Goal: Find specific page/section: Find specific page/section

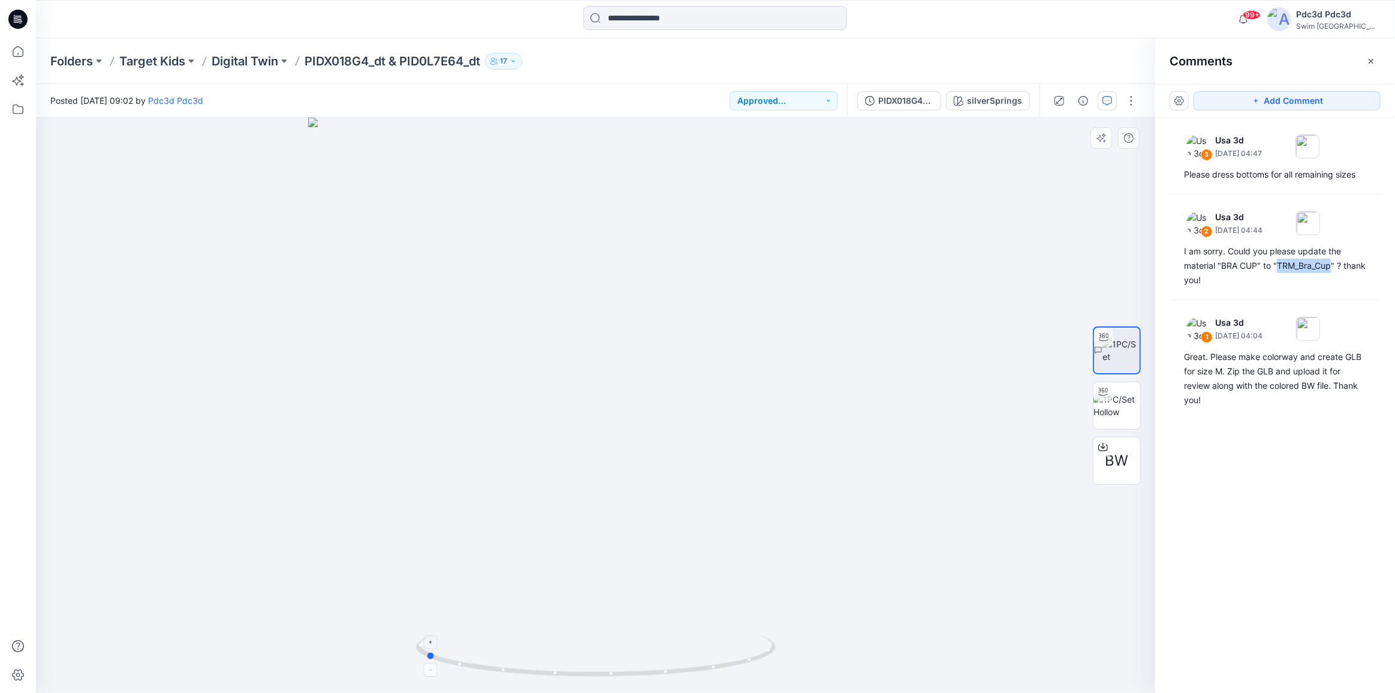
drag, startPoint x: 729, startPoint y: 661, endPoint x: 558, endPoint y: 654, distance: 171.0
click at [558, 654] on icon at bounding box center [597, 656] width 363 height 45
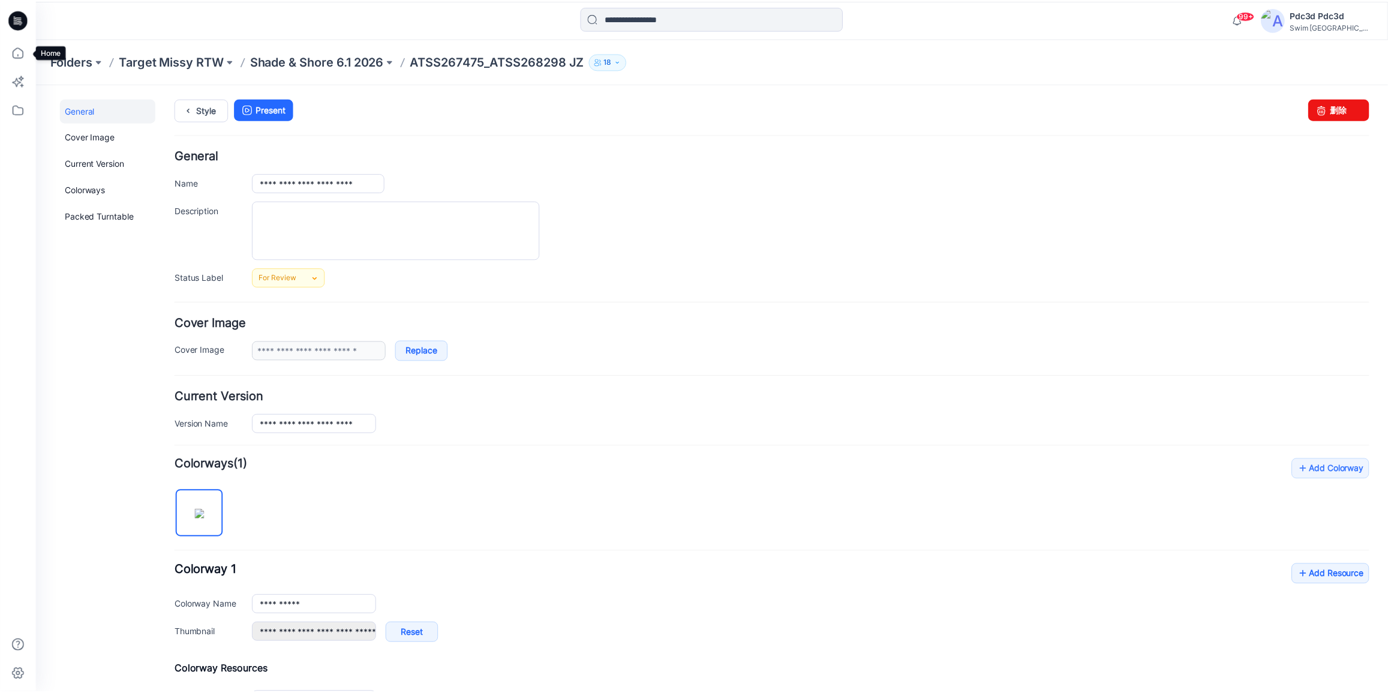
scroll to position [163, 0]
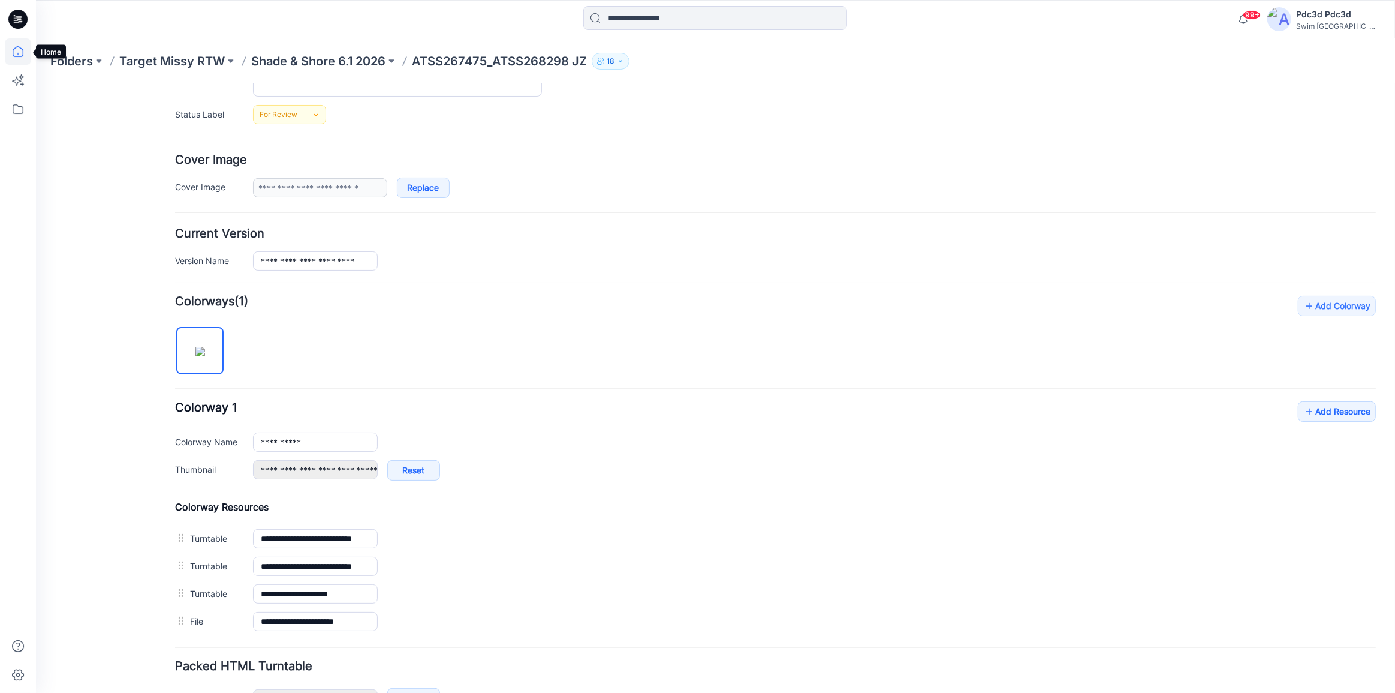
drag, startPoint x: 0, startPoint y: 0, endPoint x: 17, endPoint y: 49, distance: 51.4
click at [17, 49] on icon at bounding box center [18, 51] width 26 height 26
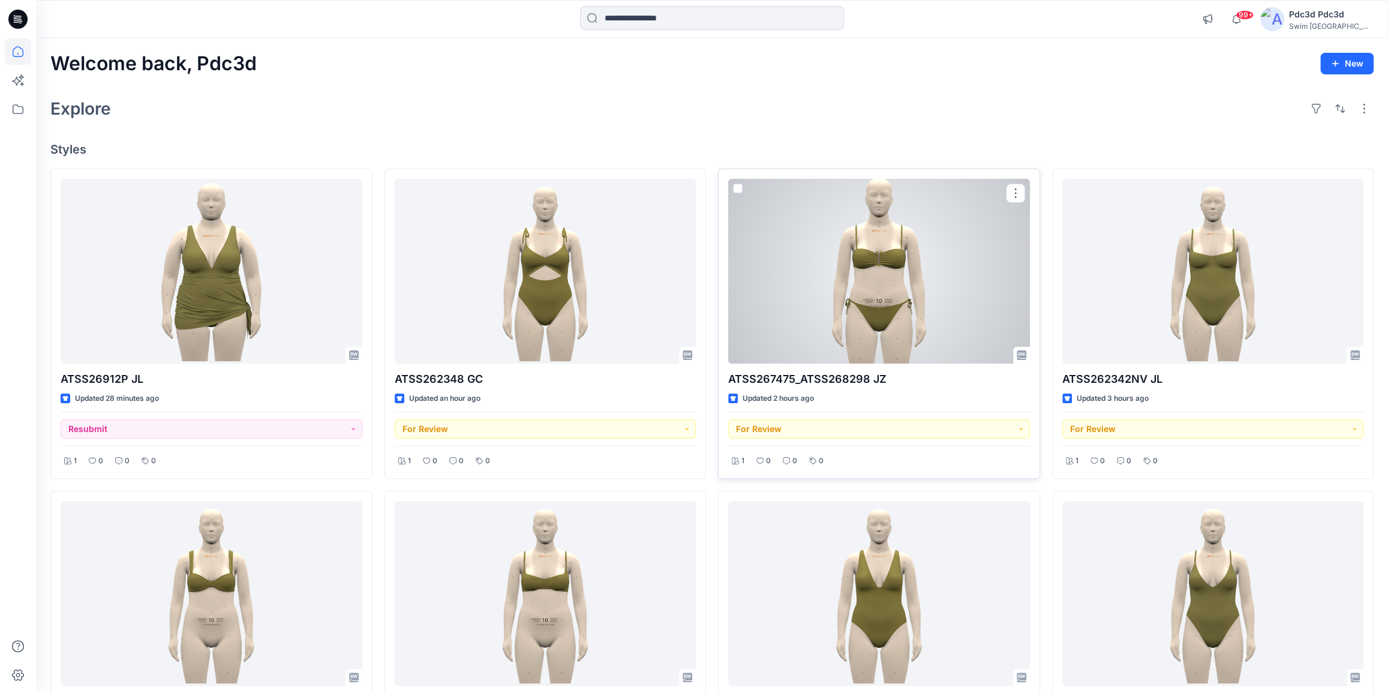
click at [832, 284] on div at bounding box center [879, 271] width 302 height 185
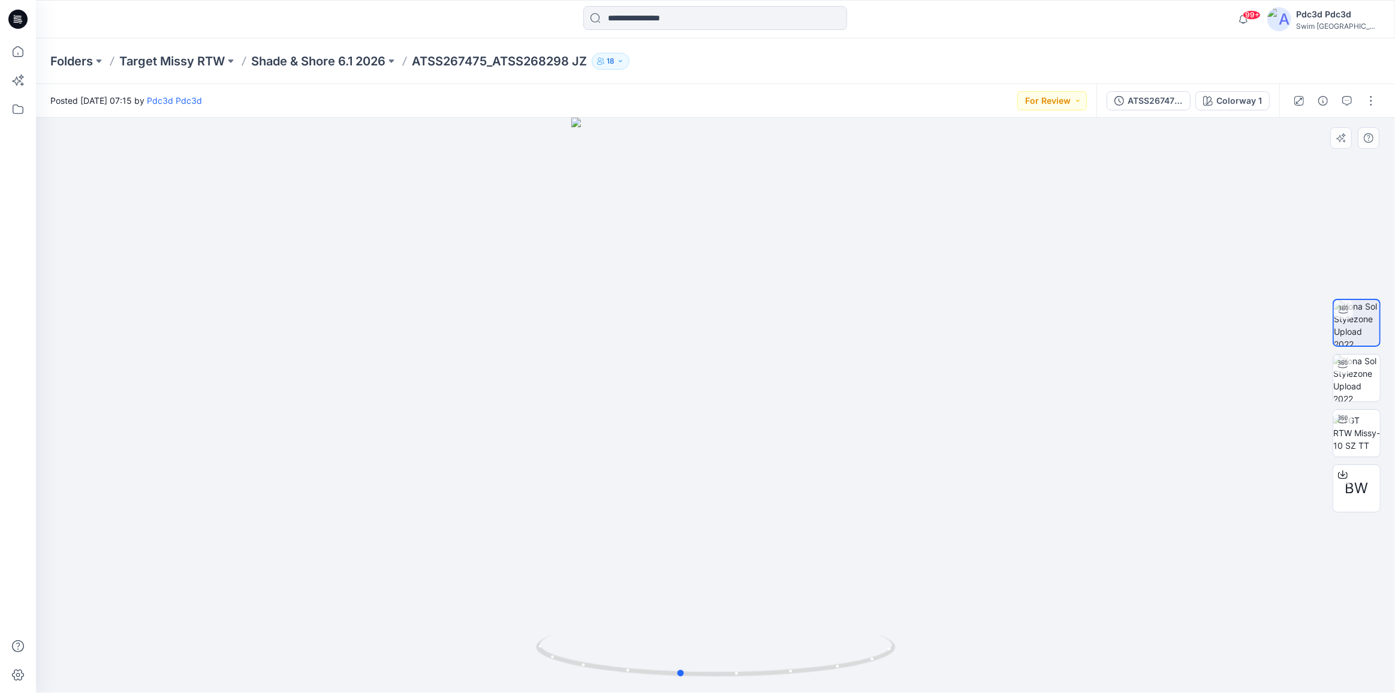
drag, startPoint x: 804, startPoint y: 666, endPoint x: 441, endPoint y: 330, distance: 494.4
click at [768, 652] on icon at bounding box center [717, 656] width 363 height 45
click at [12, 53] on icon at bounding box center [18, 51] width 26 height 26
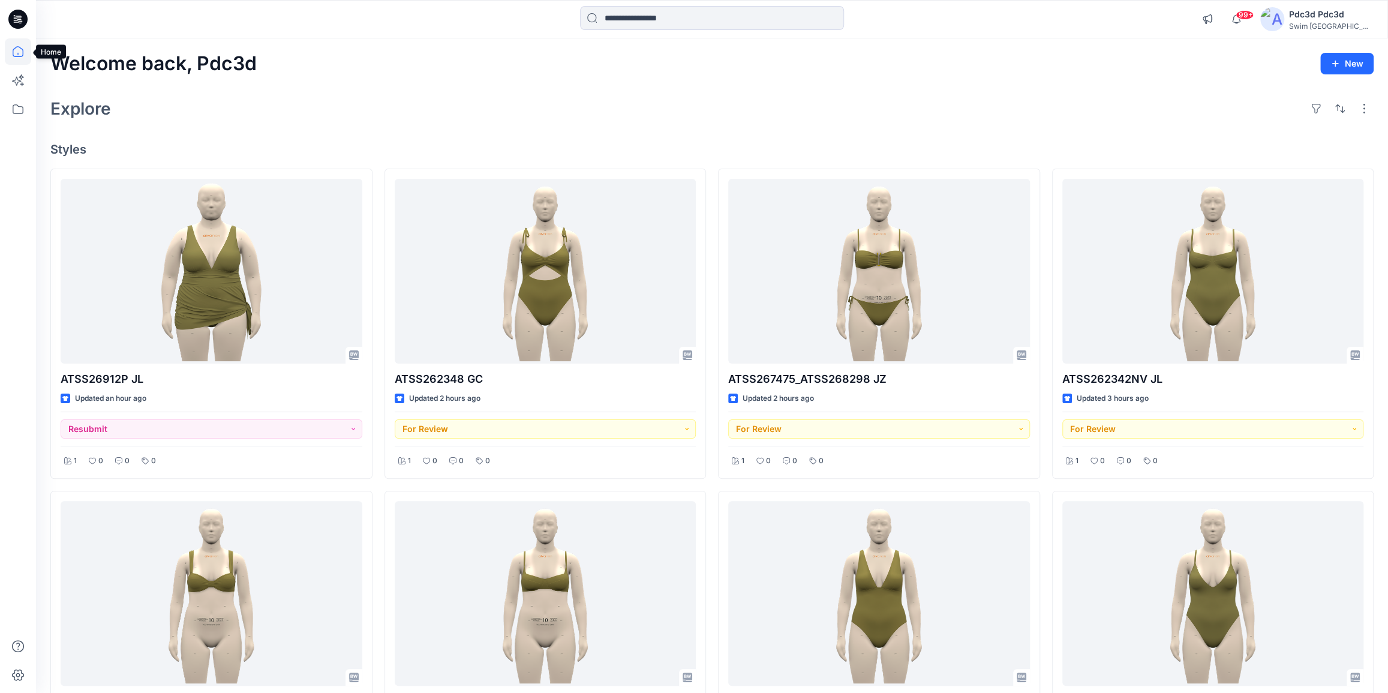
click at [17, 54] on icon at bounding box center [18, 51] width 26 height 26
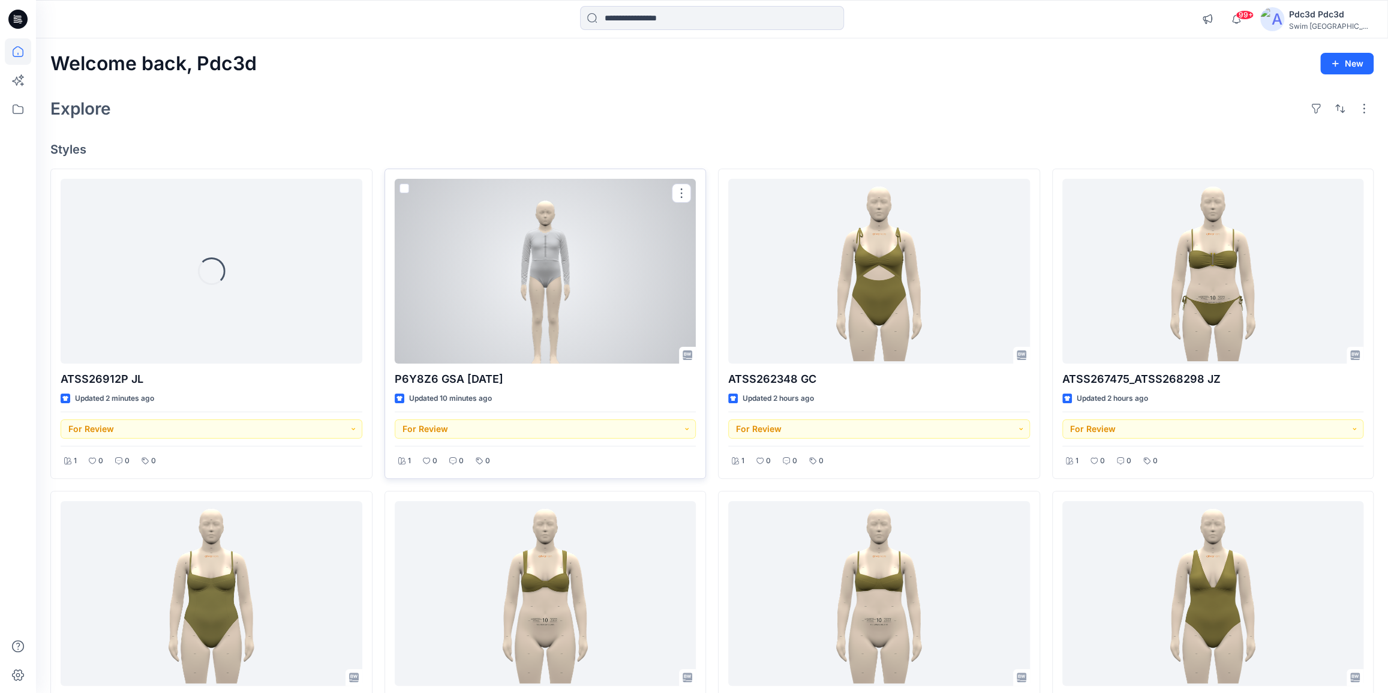
click at [482, 279] on div at bounding box center [546, 271] width 302 height 185
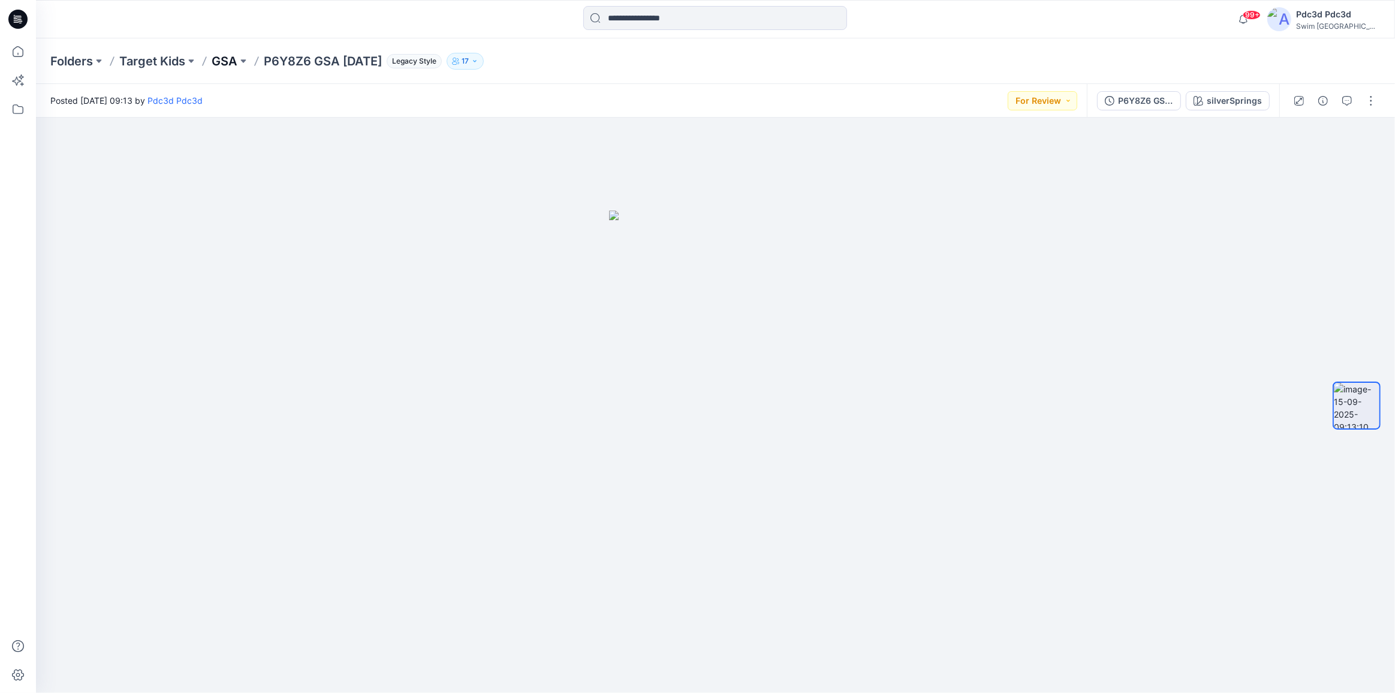
click at [237, 62] on p "GSA" at bounding box center [225, 61] width 26 height 17
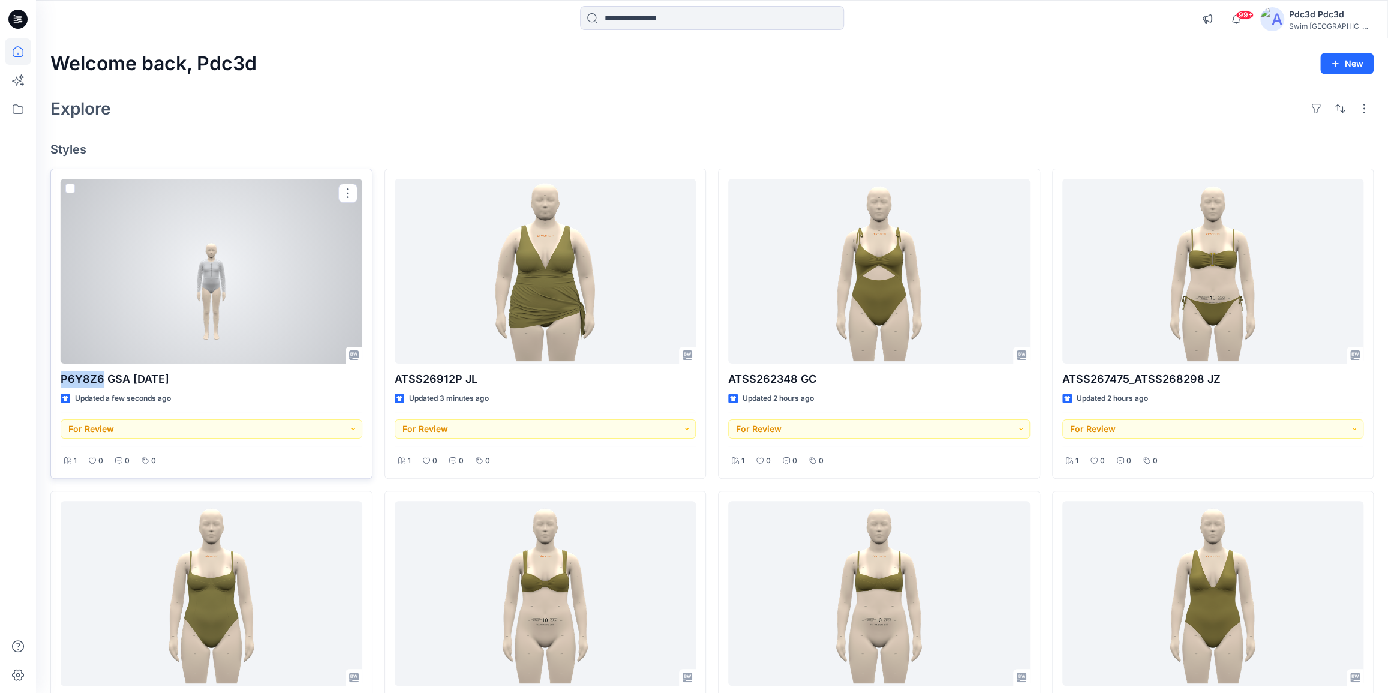
drag, startPoint x: 59, startPoint y: 377, endPoint x: 101, endPoint y: 380, distance: 42.0
click at [101, 380] on div "P6Y8Z6 GSA 2025.09.02 Updated a few seconds ago For Review 1 0 0 0" at bounding box center [211, 324] width 322 height 310
copy p "P6Y8Z6"
click at [197, 285] on div at bounding box center [212, 271] width 302 height 185
click at [239, 246] on div at bounding box center [212, 271] width 302 height 185
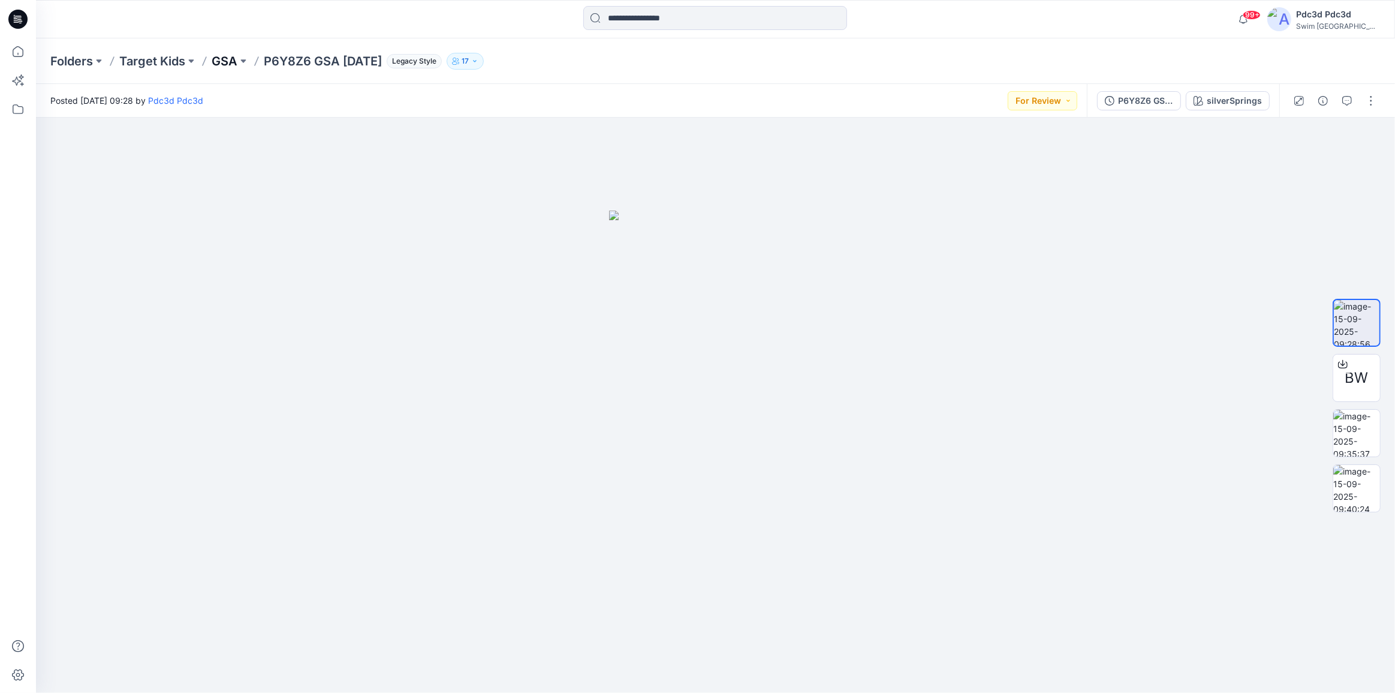
click at [233, 59] on p "GSA" at bounding box center [225, 61] width 26 height 17
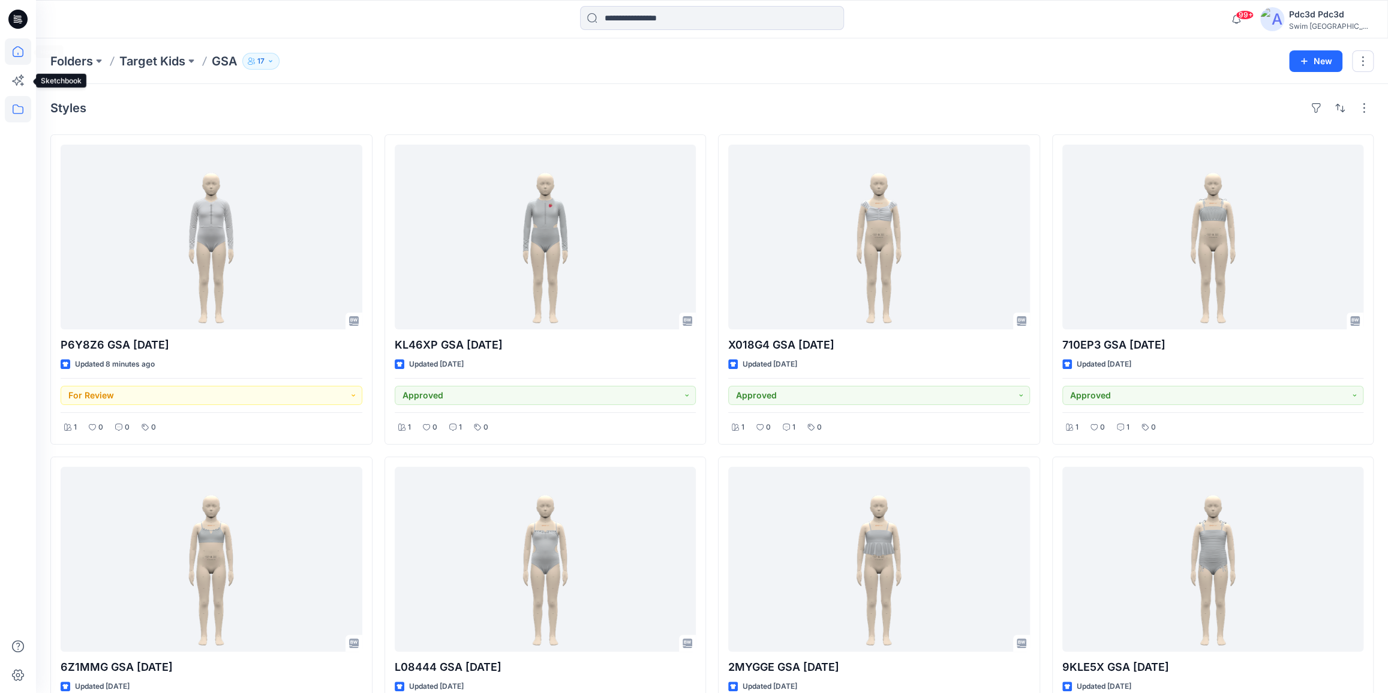
click at [8, 49] on icon at bounding box center [18, 51] width 26 height 26
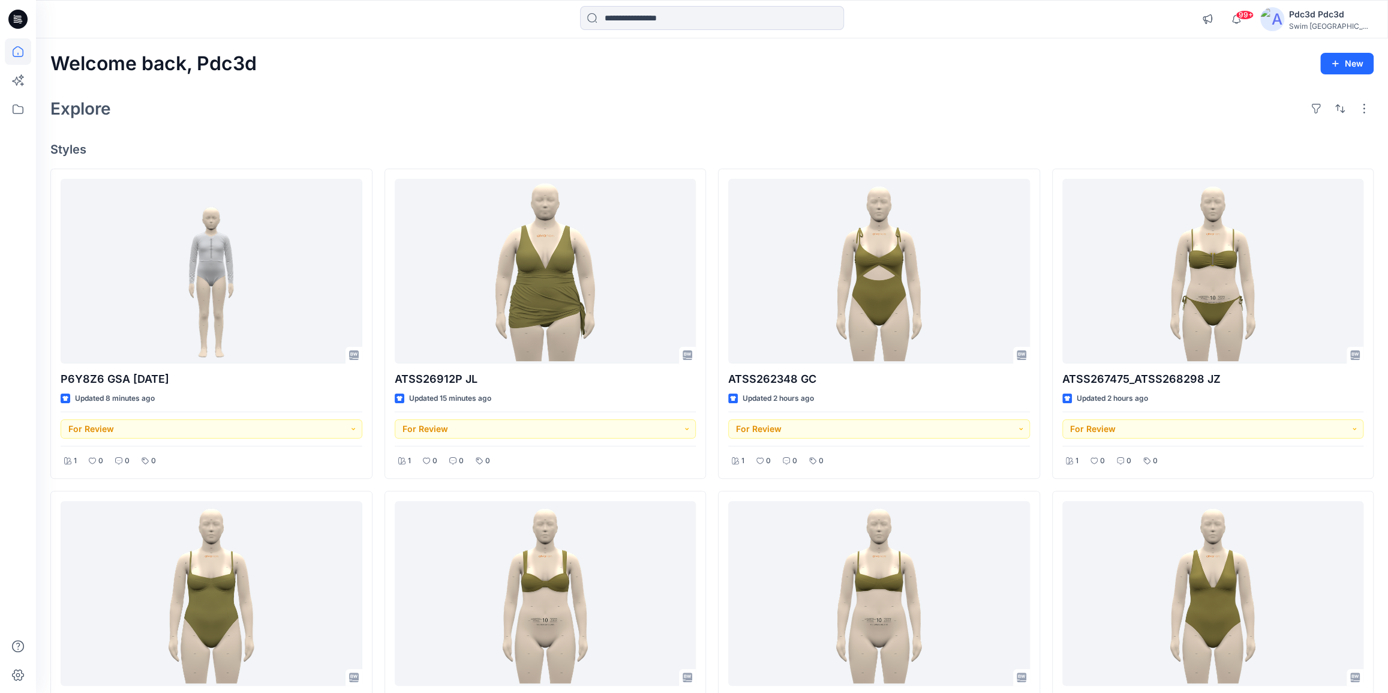
click at [1040, 67] on div "Welcome back, Pdc3d New" at bounding box center [711, 64] width 1323 height 22
